Goal: Find specific page/section: Find specific page/section

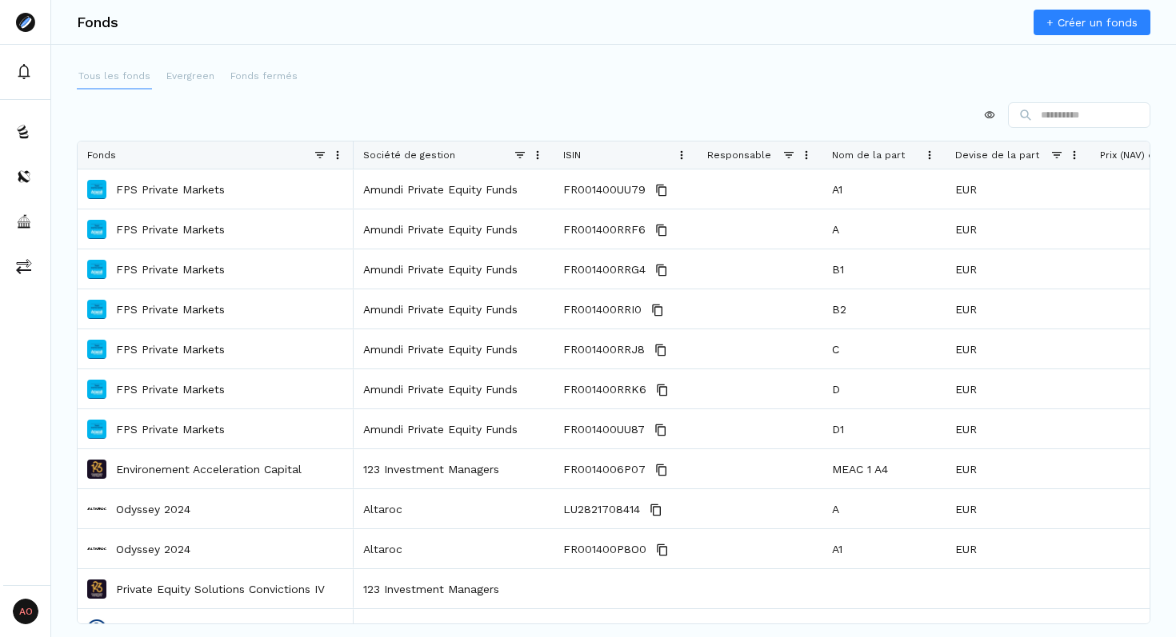
click at [106, 78] on p "Tous les fonds" at bounding box center [114, 76] width 72 height 14
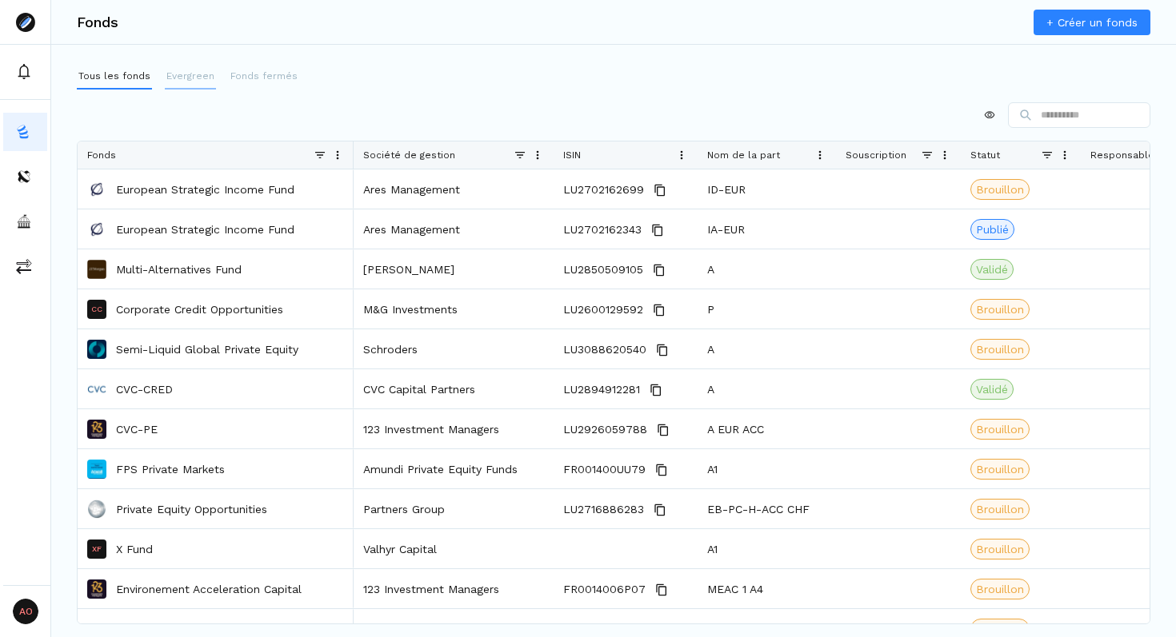
click at [179, 77] on p "Evergreen" at bounding box center [190, 76] width 48 height 14
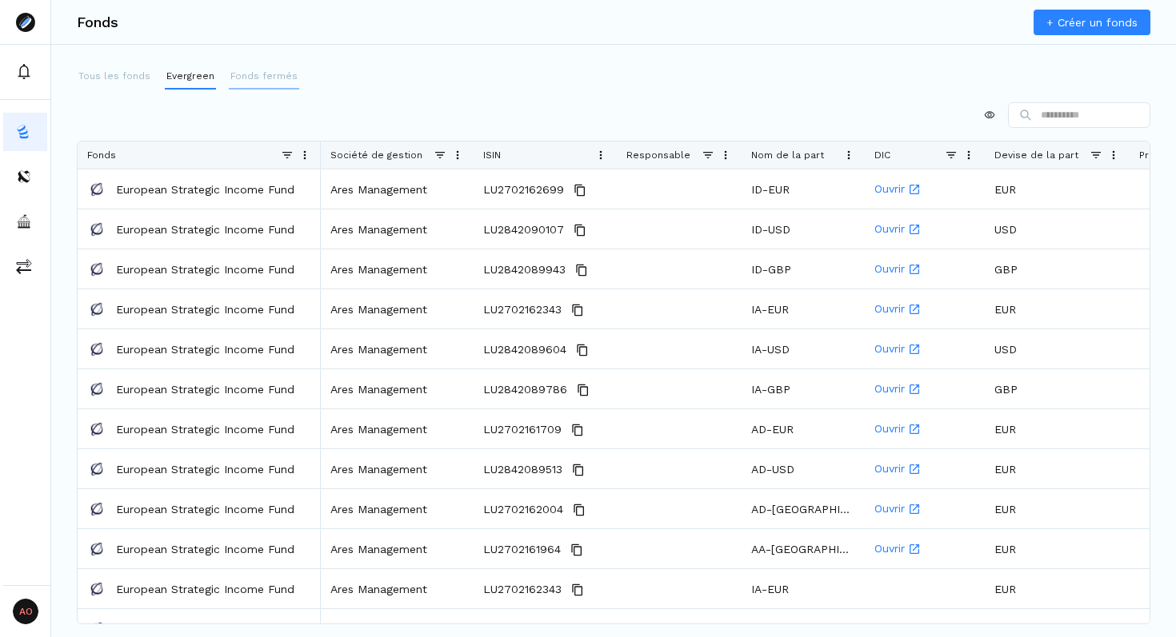
click at [255, 78] on p "Fonds fermés" at bounding box center [263, 76] width 67 height 14
